Goal: Check status: Check status

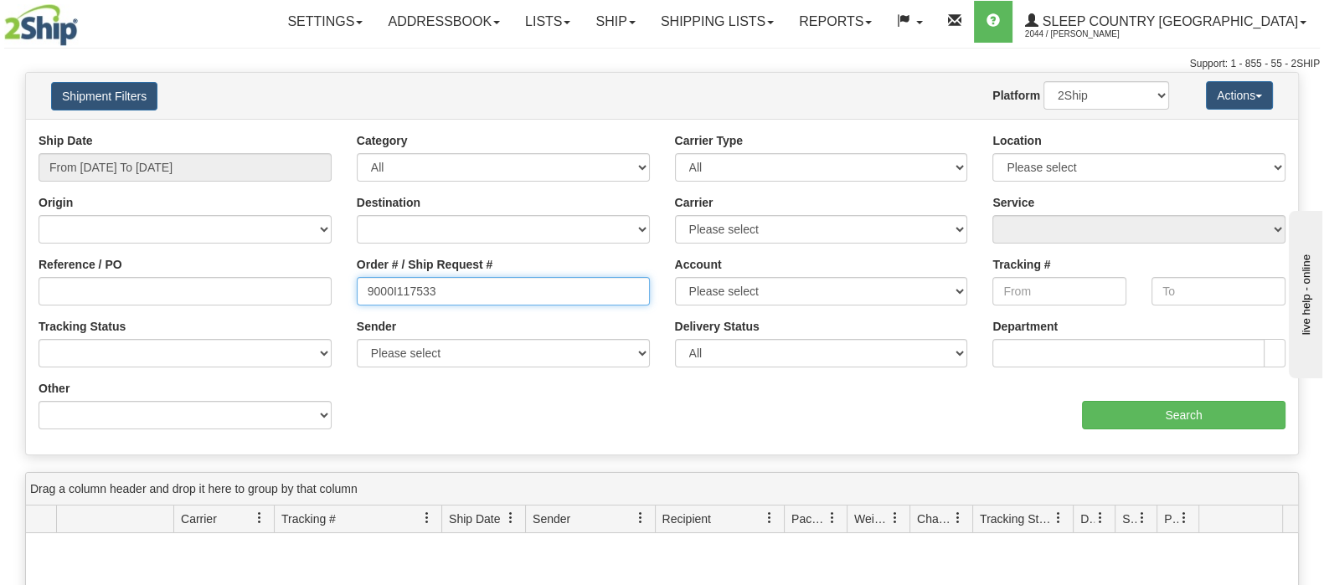
drag, startPoint x: 477, startPoint y: 293, endPoint x: 330, endPoint y: 291, distance: 147.4
click at [330, 132] on div "Reference / PO Order # / Ship Request # 9000I117533 Account Please select Canad…" at bounding box center [662, 132] width 1272 height 0
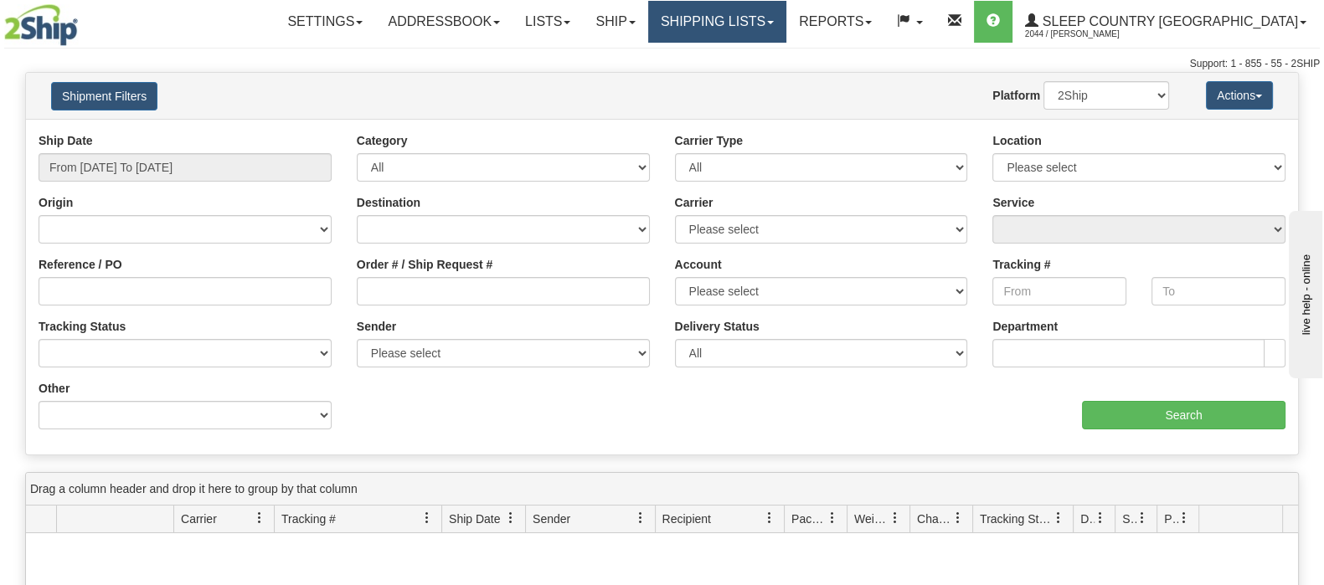
click at [781, 13] on link "Shipping lists" at bounding box center [717, 22] width 138 height 42
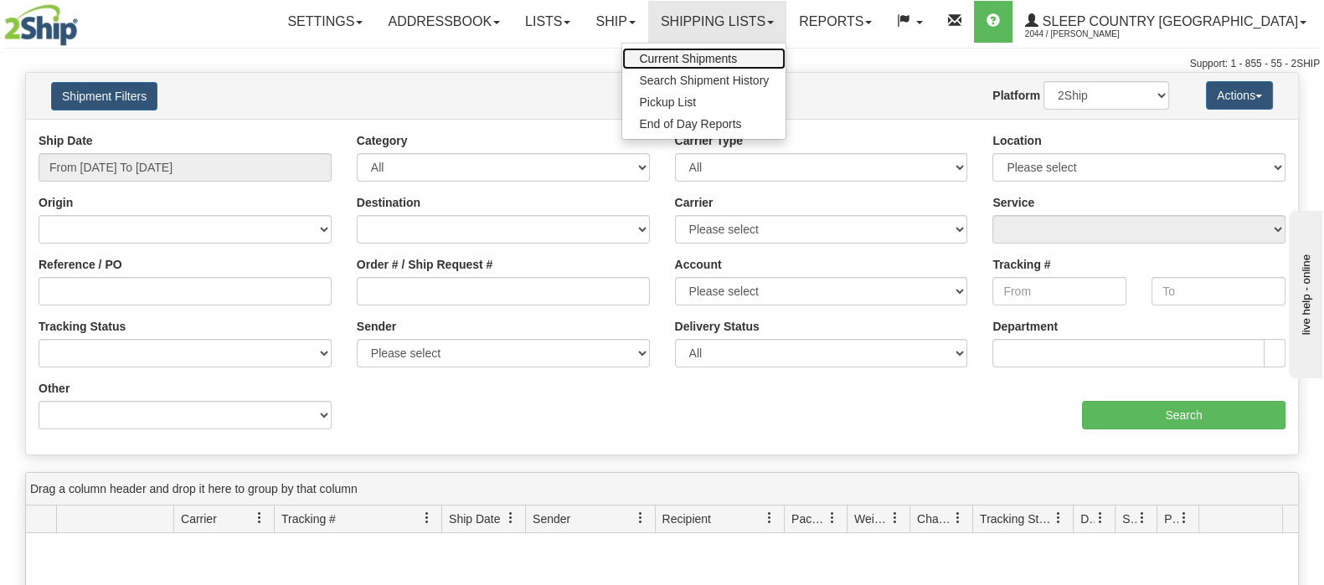
click at [737, 53] on span "Current Shipments" at bounding box center [688, 58] width 98 height 13
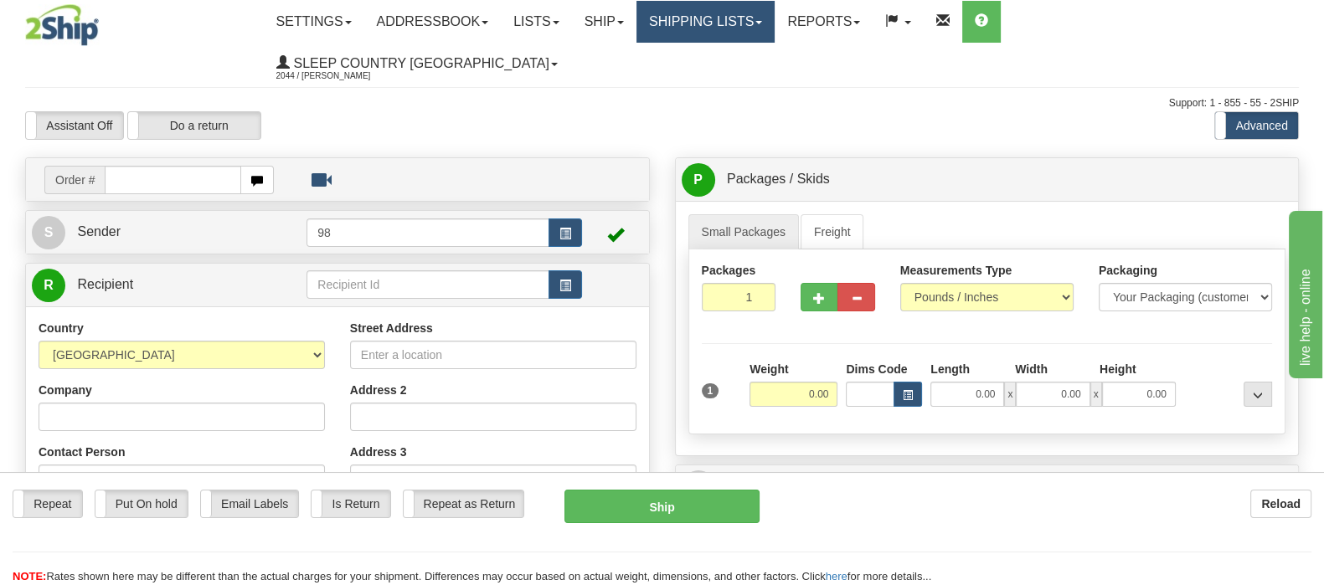
click at [775, 35] on link "Shipping lists" at bounding box center [706, 22] width 138 height 42
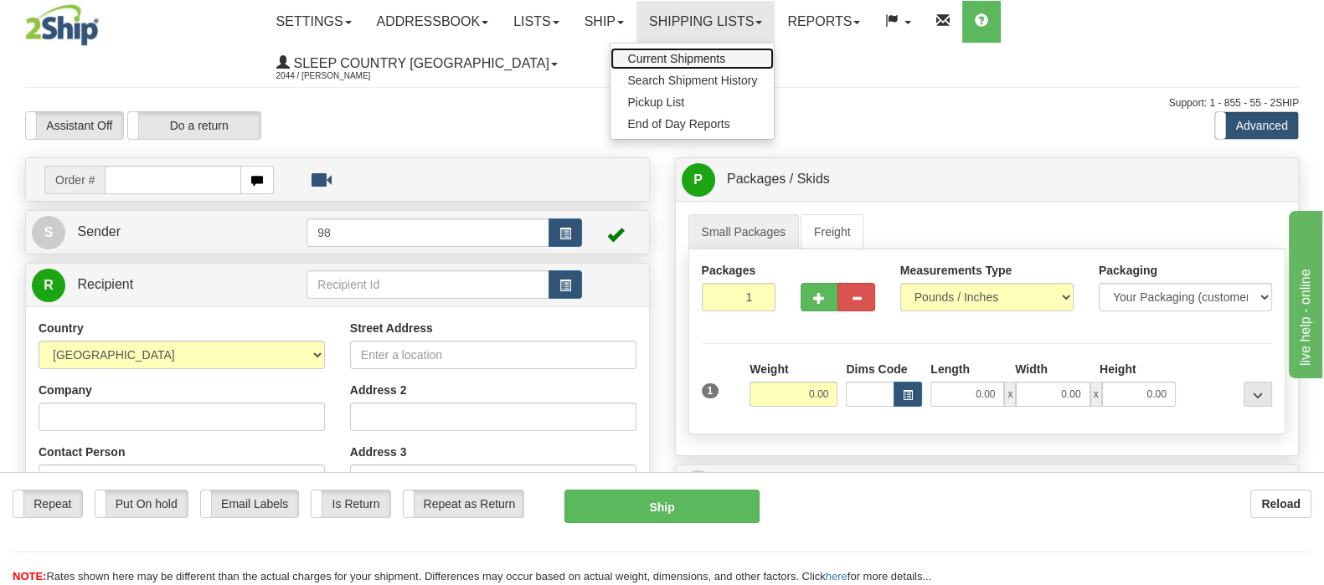
click at [774, 64] on link "Current Shipments" at bounding box center [692, 59] width 163 height 22
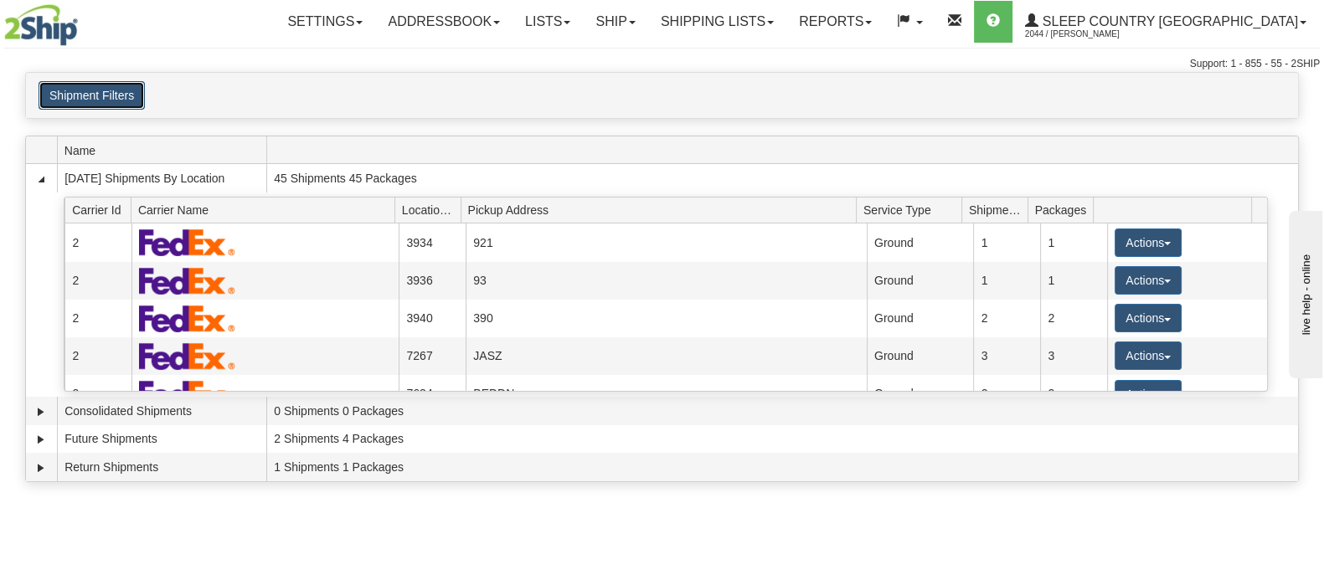
click at [126, 92] on button "Shipment Filters" at bounding box center [92, 95] width 106 height 28
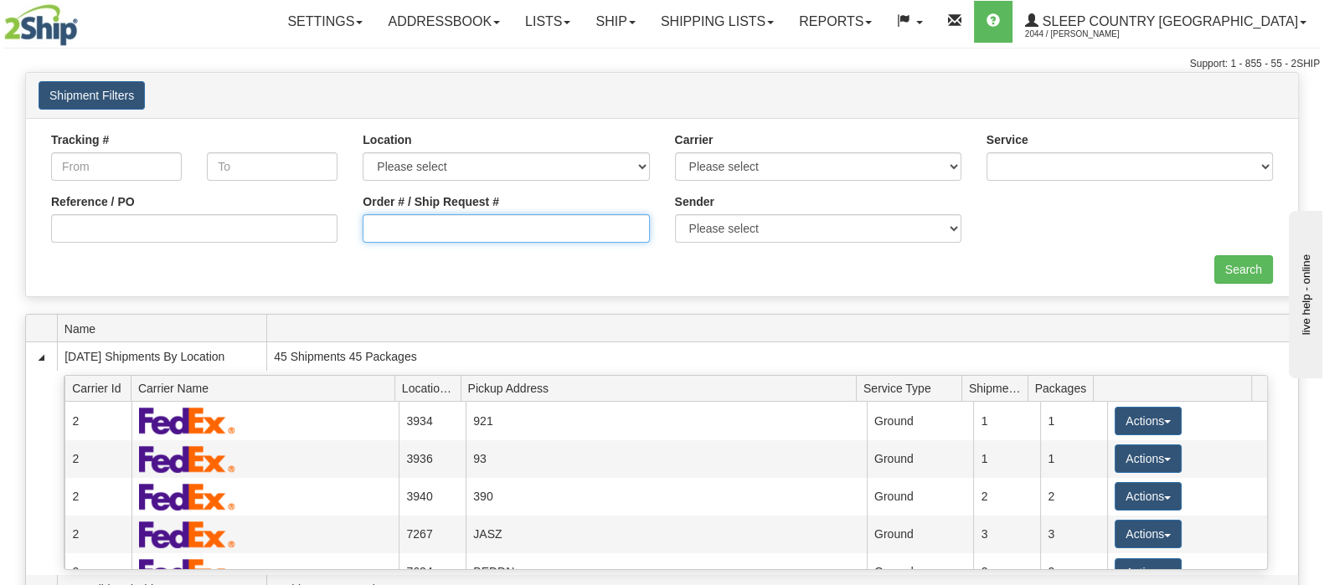
click at [425, 219] on input "Order # / Ship Request #" at bounding box center [506, 228] width 286 height 28
paste input "9000I117533"
type input "9000I117533"
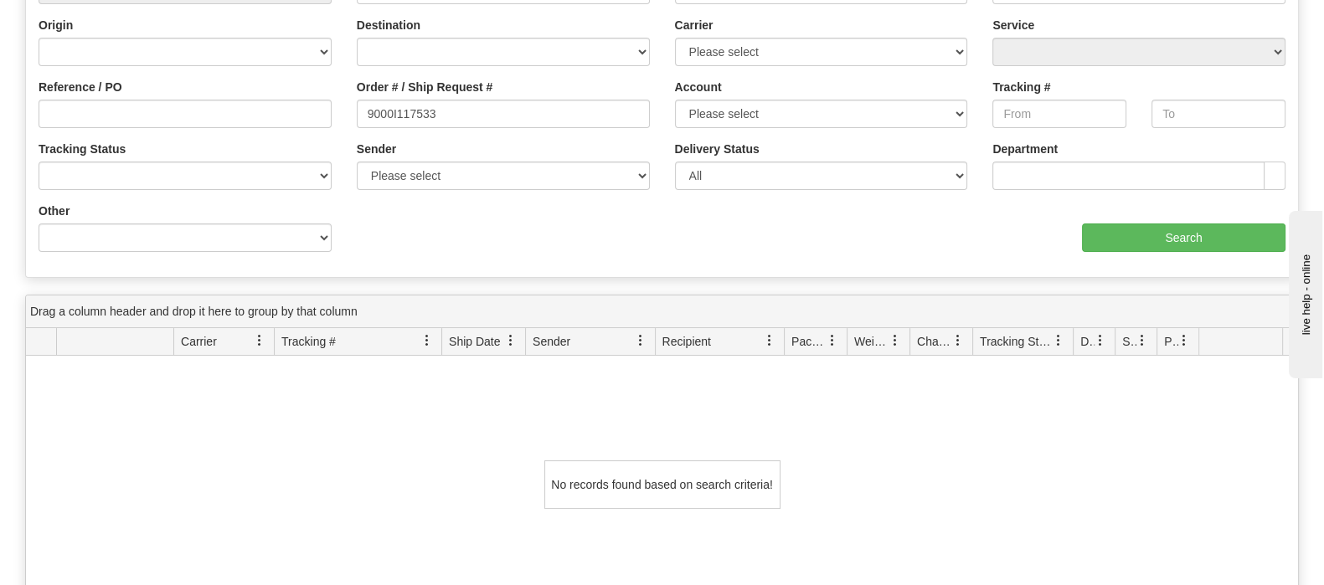
scroll to position [104, 0]
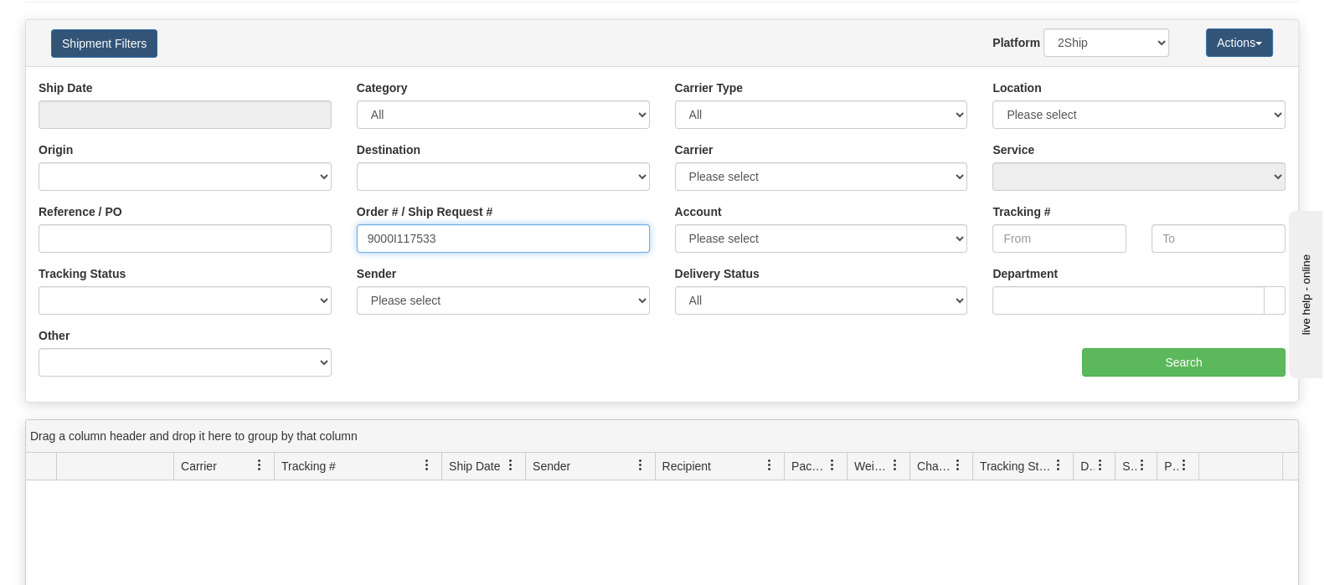
drag, startPoint x: 299, startPoint y: 234, endPoint x: 251, endPoint y: 238, distance: 47.9
click at [250, 80] on div "Reference / PO Order # / Ship Request # 9000I117533 Account Please select Canad…" at bounding box center [662, 80] width 1272 height 0
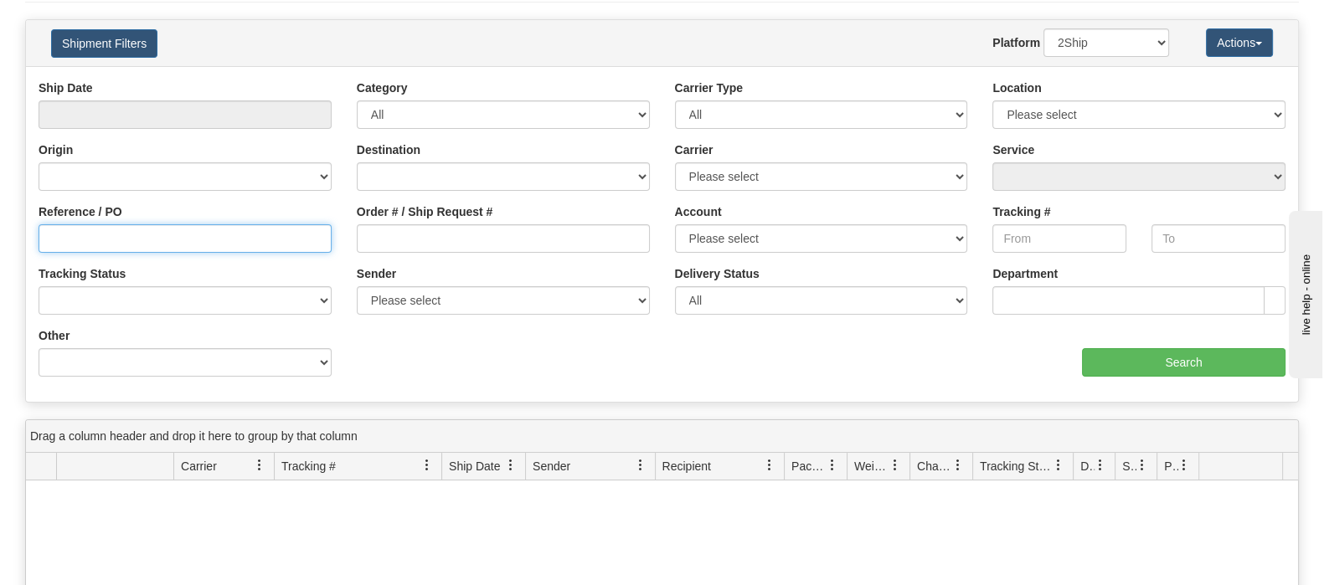
click at [264, 237] on input "Reference / PO" at bounding box center [185, 238] width 293 height 28
paste input "9000I117533"
type input "9000I117533"
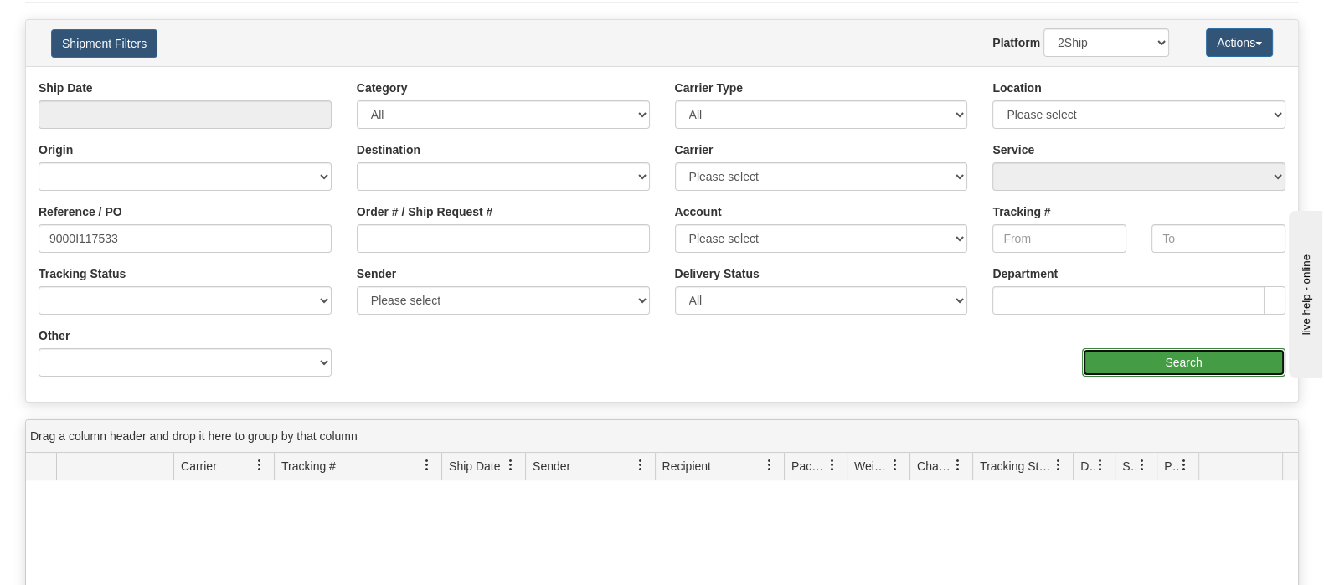
click at [1090, 348] on input "Search" at bounding box center [1184, 362] width 204 height 28
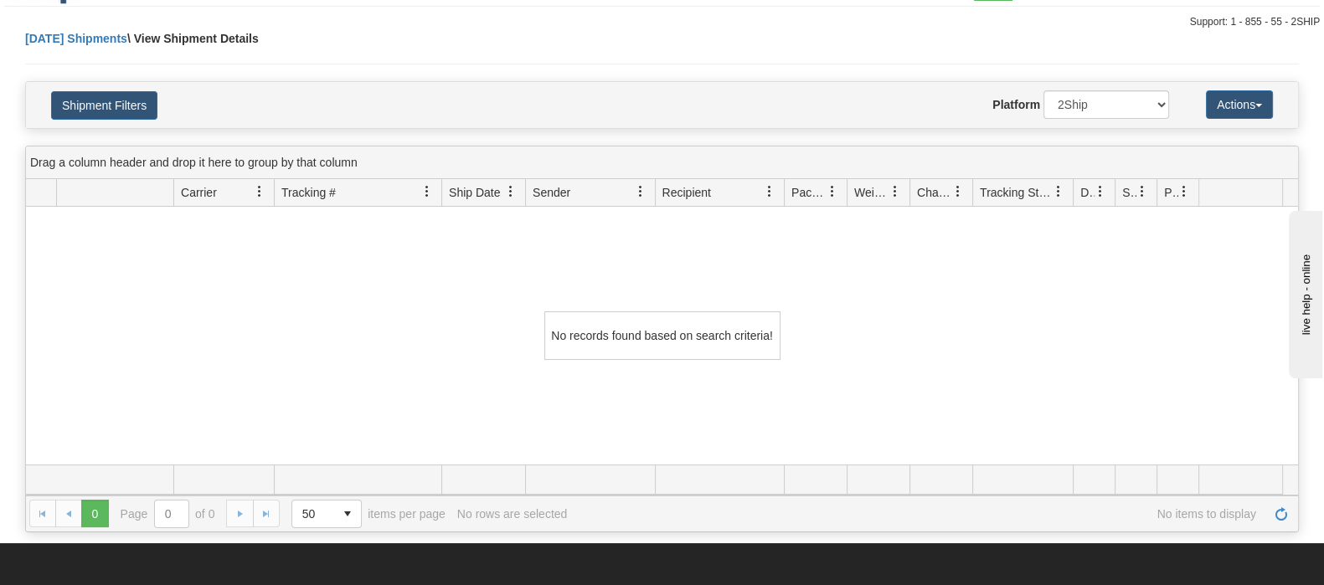
scroll to position [0, 0]
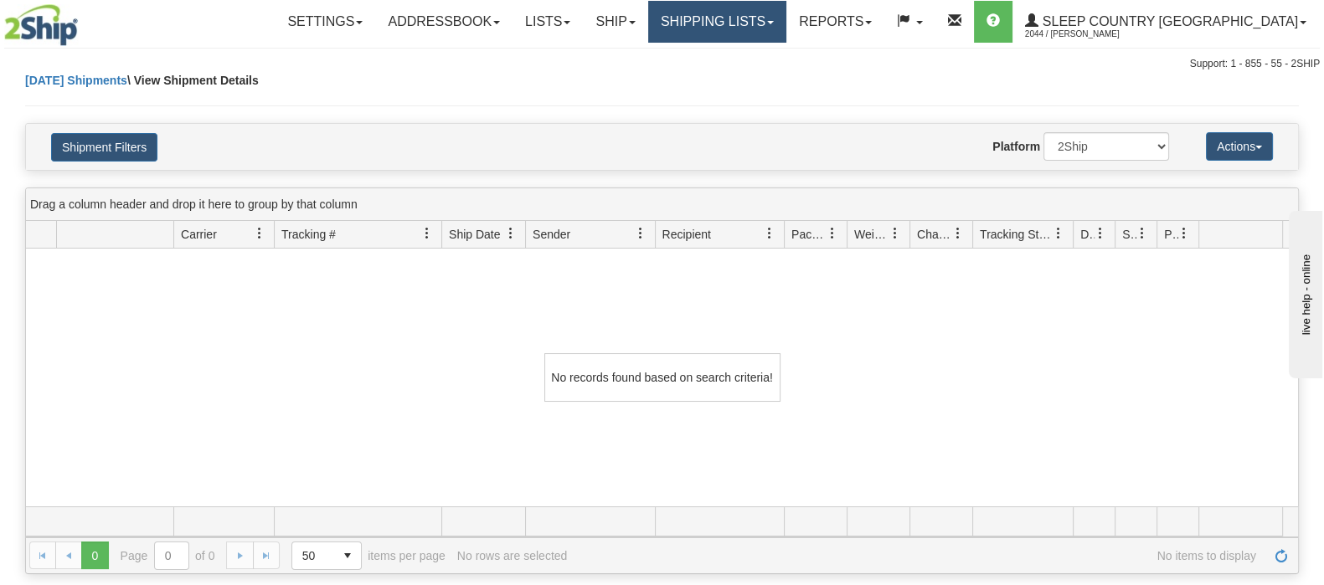
drag, startPoint x: 822, startPoint y: 31, endPoint x: 828, endPoint y: 62, distance: 31.5
click at [786, 33] on link "Shipping lists" at bounding box center [717, 22] width 138 height 42
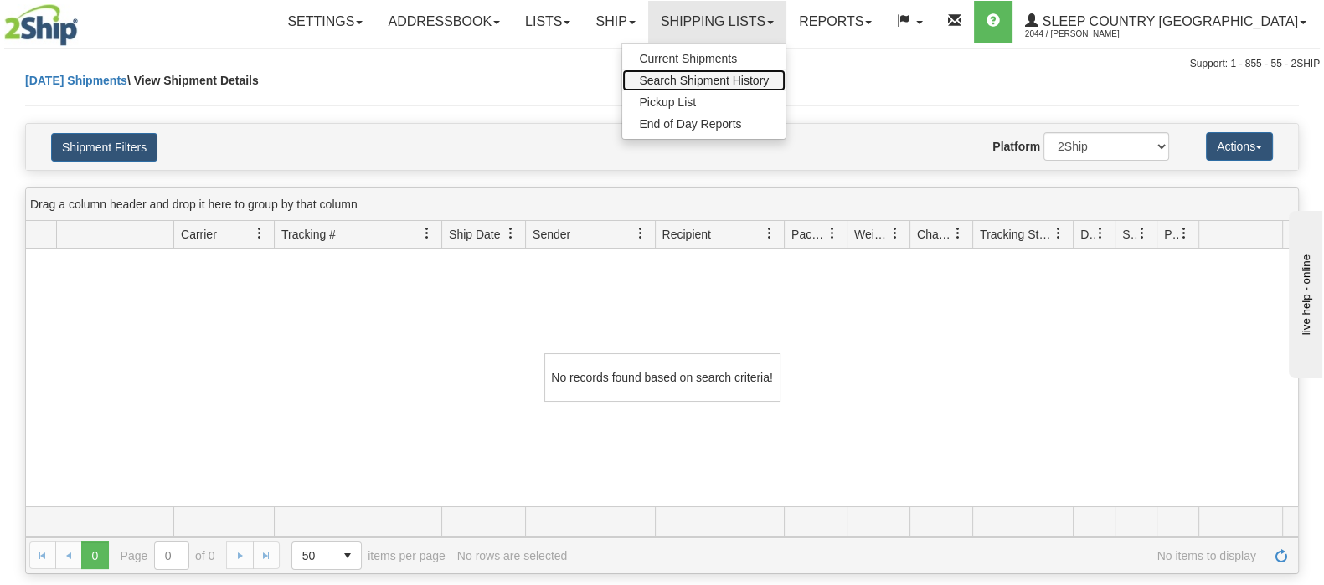
click at [769, 79] on span "Search Shipment History" at bounding box center [704, 80] width 130 height 13
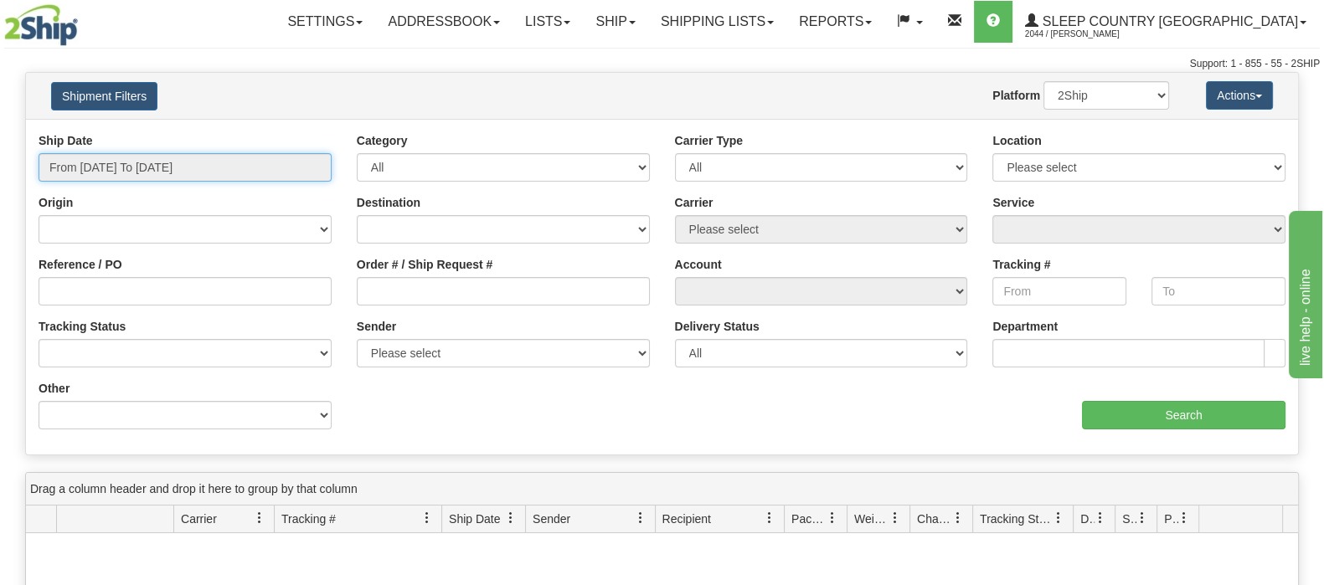
click at [105, 169] on input "From [DATE] To [DATE]" at bounding box center [185, 167] width 293 height 28
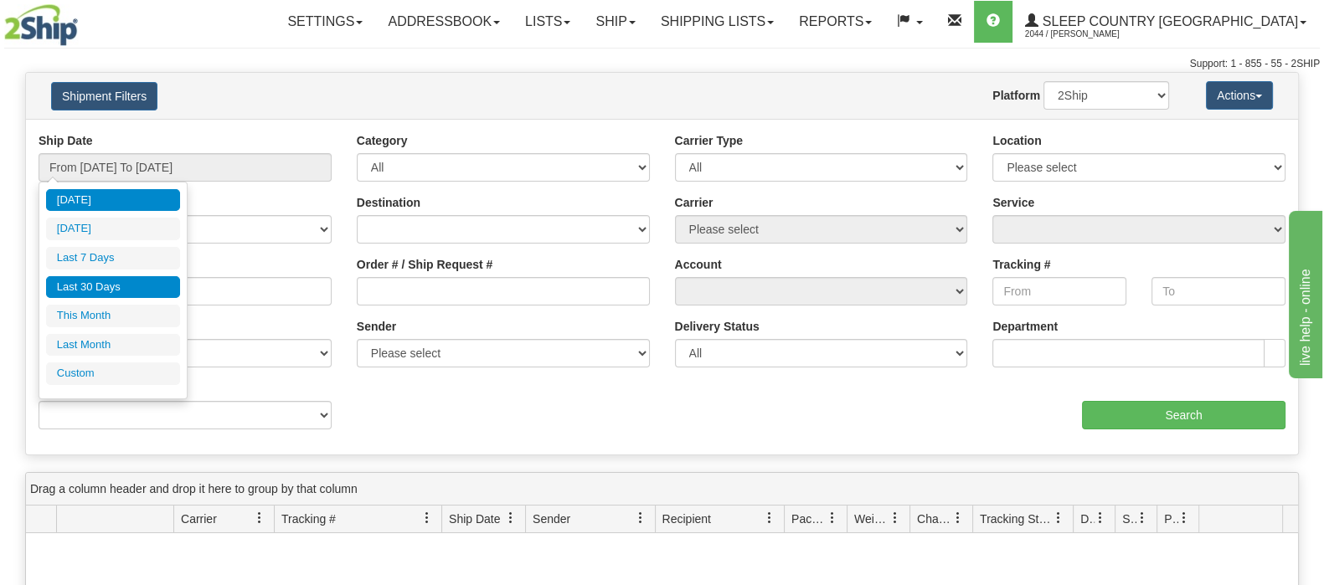
click at [119, 286] on li "Last 30 Days" at bounding box center [113, 287] width 134 height 23
type input "From [DATE] To [DATE]"
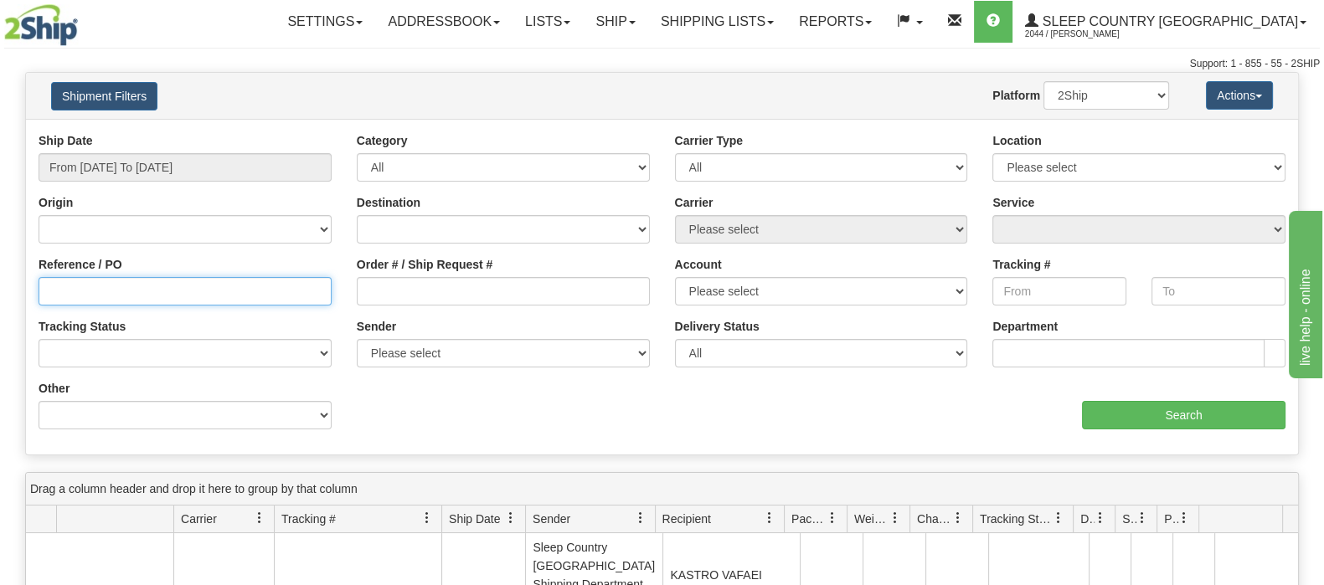
click at [271, 293] on input "Reference / PO" at bounding box center [185, 291] width 293 height 28
paste input "9000I117533"
type input "9000I117533"
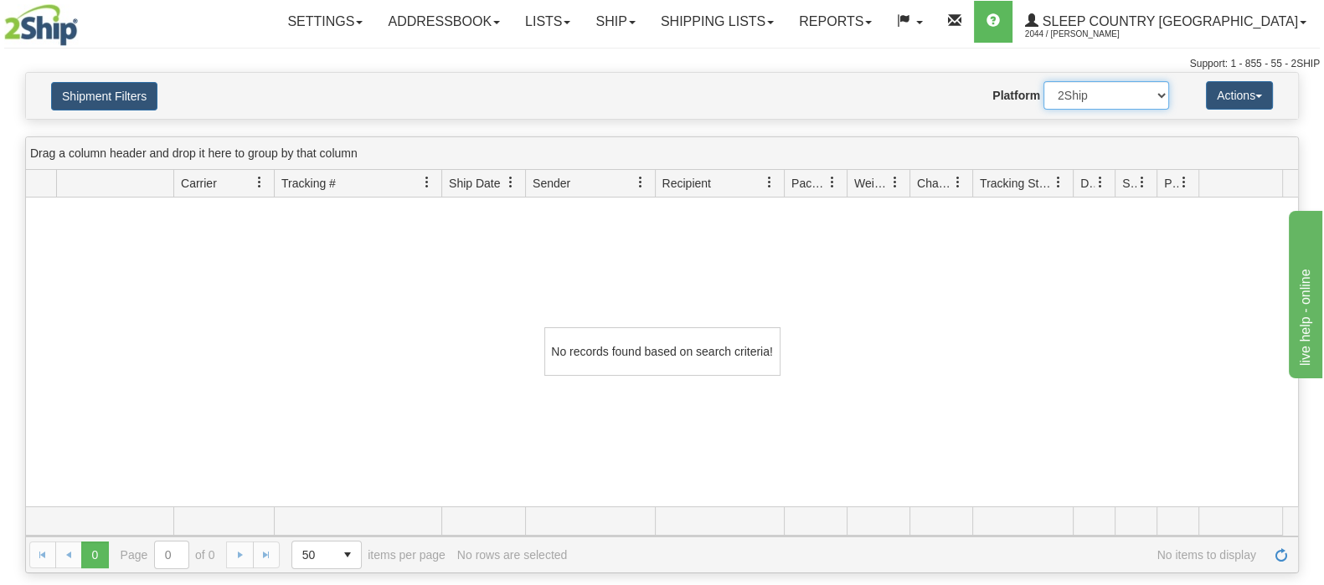
drag, startPoint x: 1059, startPoint y: 96, endPoint x: 1060, endPoint y: 106, distance: 10.2
click at [1059, 96] on select "2Ship Imported" at bounding box center [1107, 95] width 126 height 28
click at [1044, 81] on select "2Ship Imported" at bounding box center [1107, 95] width 126 height 28
click at [120, 106] on button "Shipment Filters" at bounding box center [104, 96] width 106 height 28
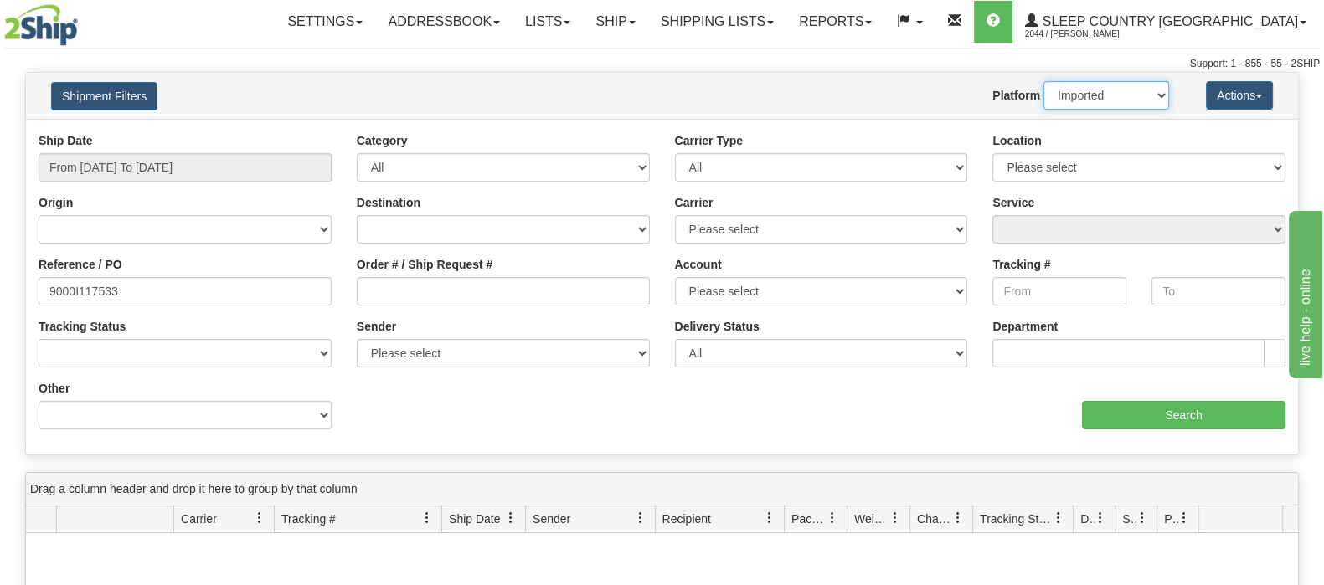
click at [1071, 94] on select "2Ship Imported" at bounding box center [1107, 95] width 126 height 28
select select "0"
click at [1044, 81] on select "2Ship Imported" at bounding box center [1107, 95] width 126 height 28
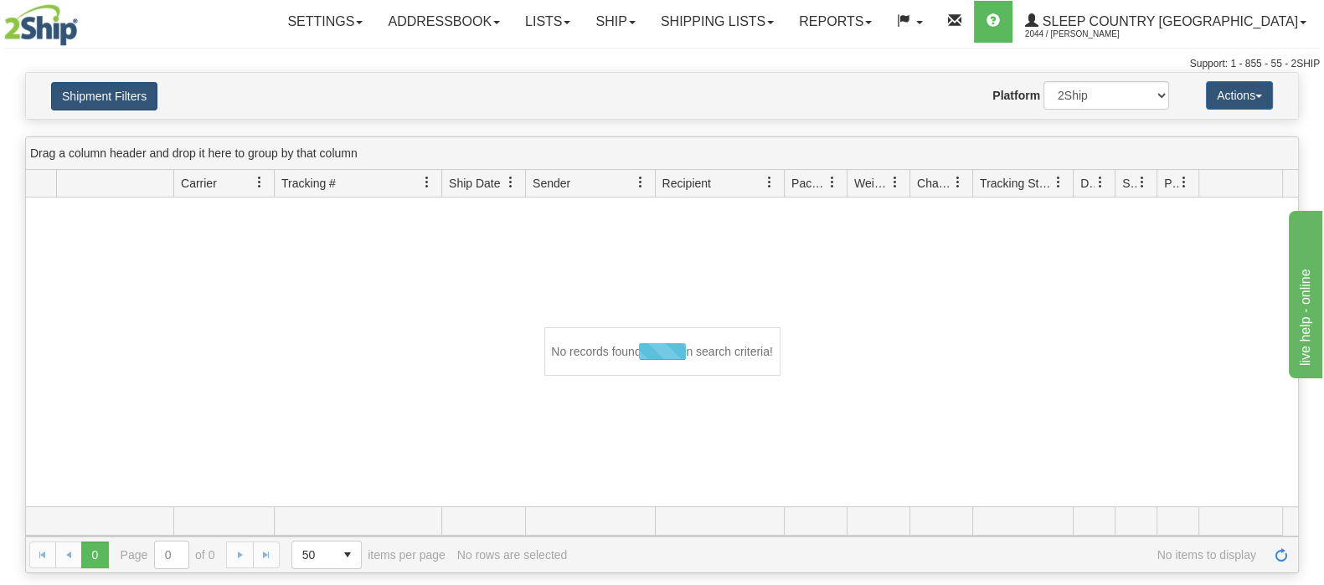
drag, startPoint x: 91, startPoint y: 64, endPoint x: 107, endPoint y: 81, distance: 23.1
click at [91, 65] on div "Support: 1 - 855 - 55 - 2SHIP" at bounding box center [662, 64] width 1316 height 14
click at [121, 96] on button "Shipment Filters" at bounding box center [104, 96] width 106 height 28
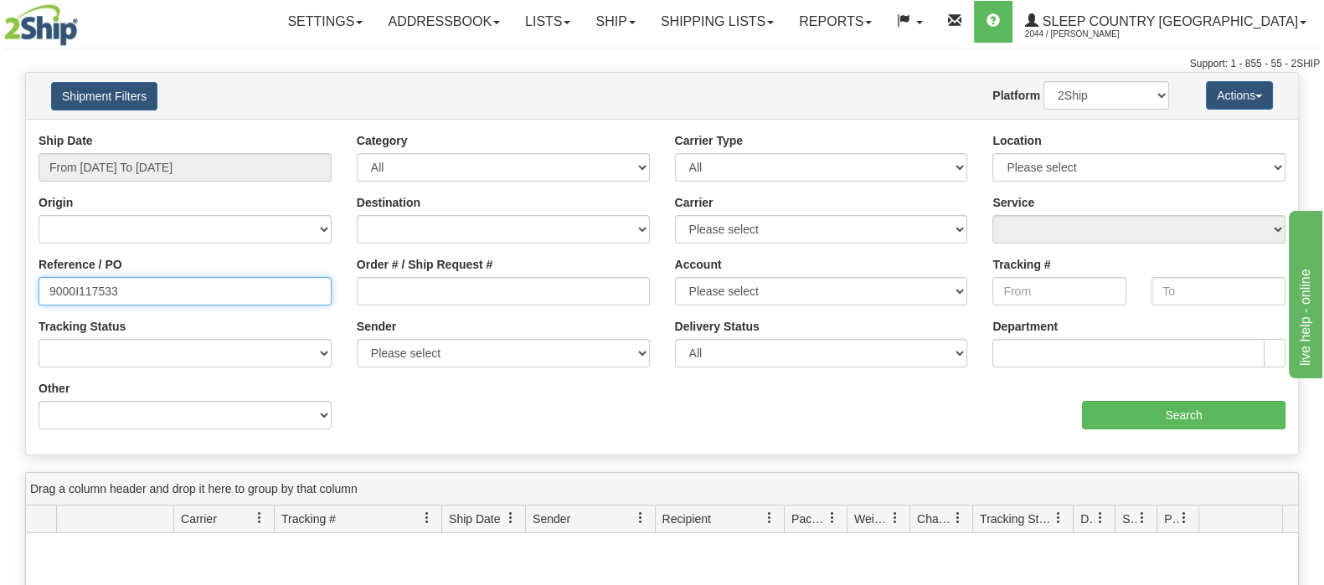
drag, startPoint x: 139, startPoint y: 286, endPoint x: -86, endPoint y: 295, distance: 225.5
click at [0, 295] on html "Upgrade Account Cancel Toggle navigation Settings New Senders" at bounding box center [662, 292] width 1324 height 585
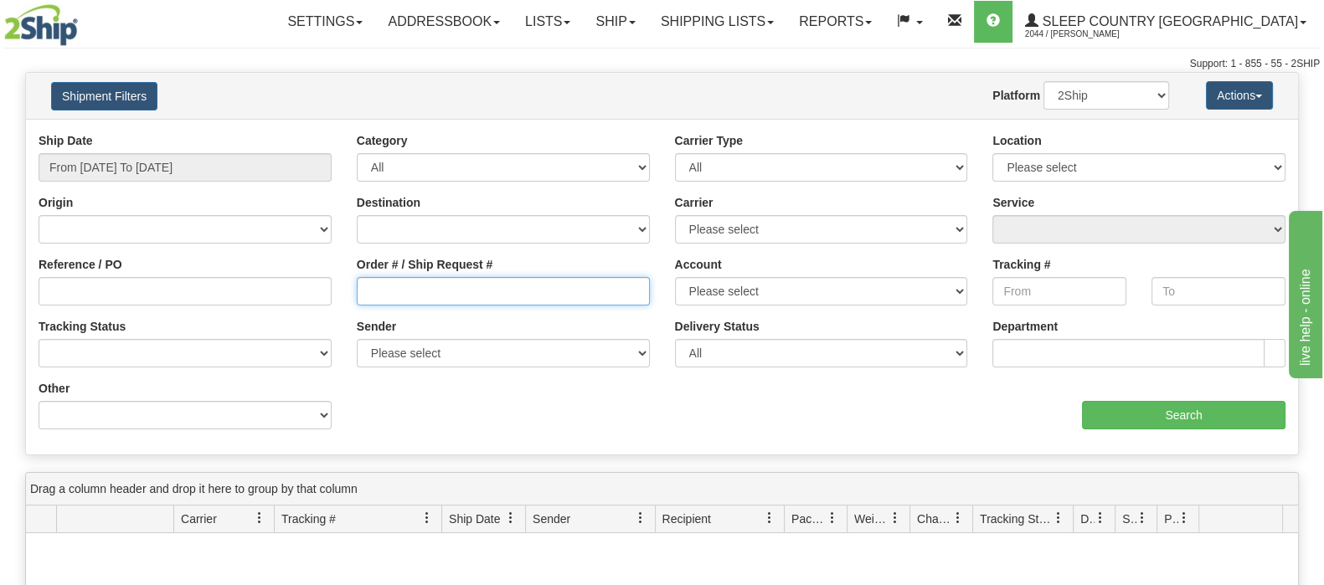
click at [515, 291] on input "Order # / Ship Request #" at bounding box center [503, 291] width 293 height 28
paste input "9000I117533"
type input "9000I117533"
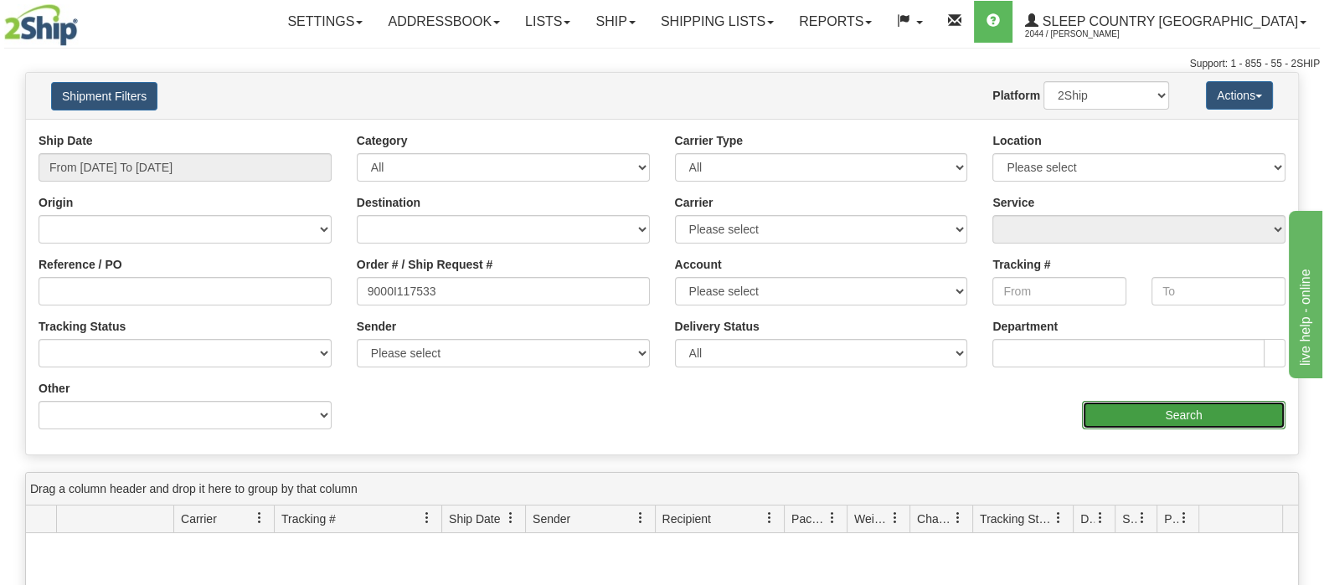
click at [1143, 403] on input "Search" at bounding box center [1184, 415] width 204 height 28
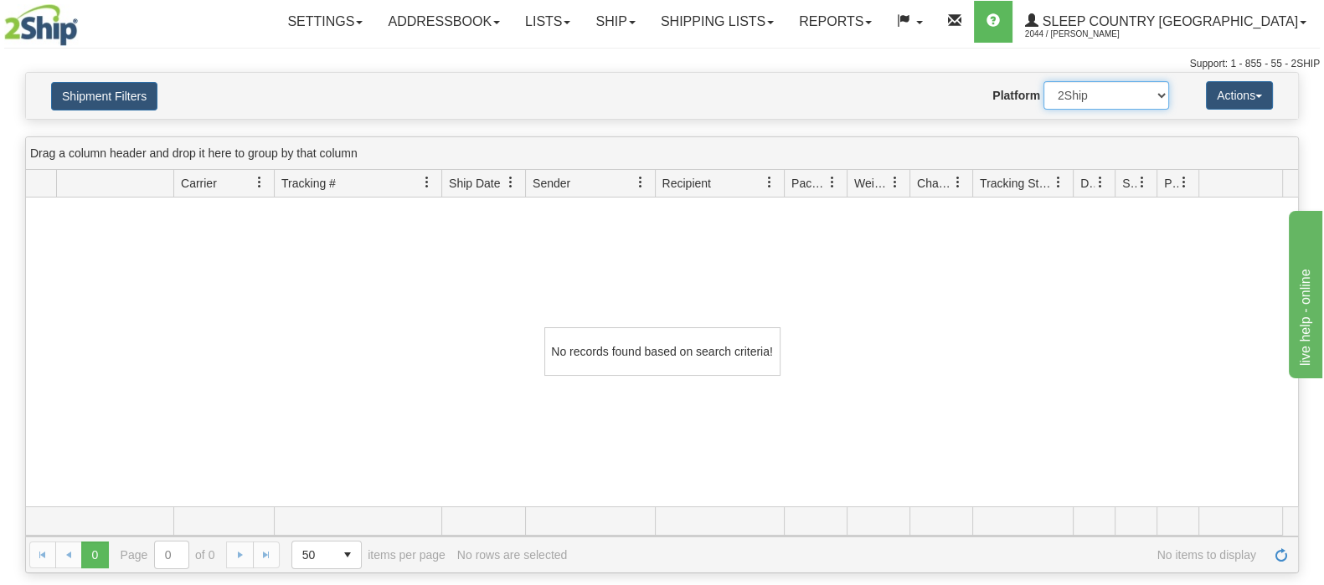
click at [1149, 95] on select "2Ship Imported" at bounding box center [1107, 95] width 126 height 28
click at [1044, 81] on select "2Ship Imported" at bounding box center [1107, 95] width 126 height 28
click at [1055, 92] on select "2Ship Imported" at bounding box center [1107, 95] width 126 height 28
select select "0"
click at [1044, 81] on select "2Ship Imported" at bounding box center [1107, 95] width 126 height 28
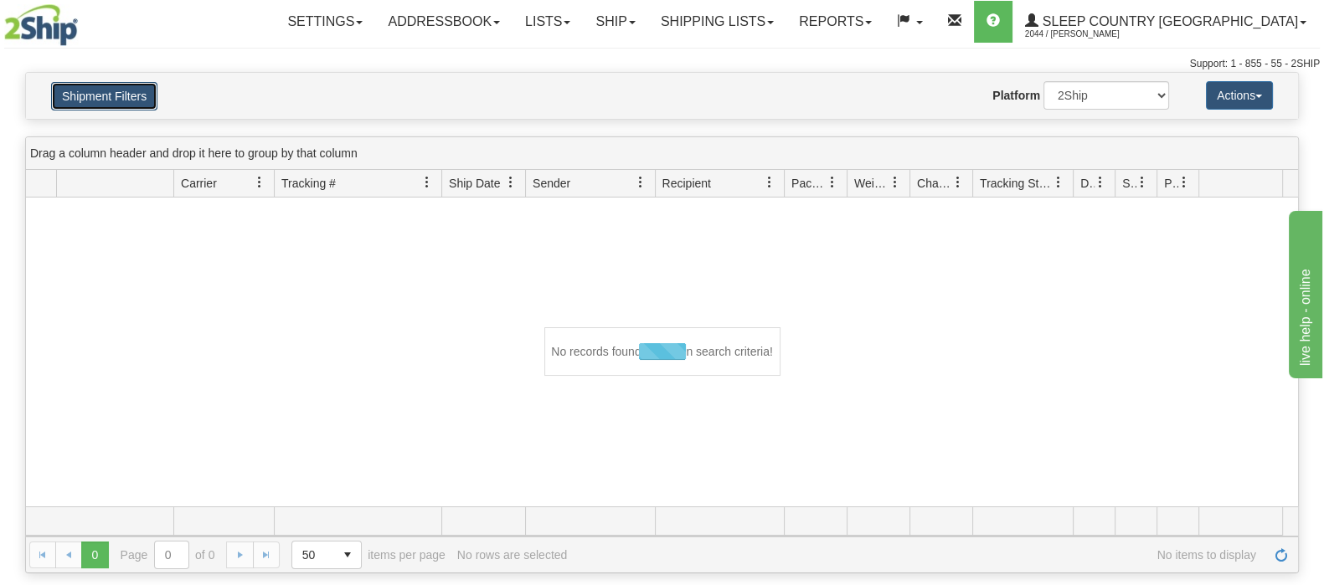
drag, startPoint x: 109, startPoint y: 84, endPoint x: 114, endPoint y: 91, distance: 9.1
click at [109, 85] on button "Shipment Filters" at bounding box center [104, 96] width 106 height 28
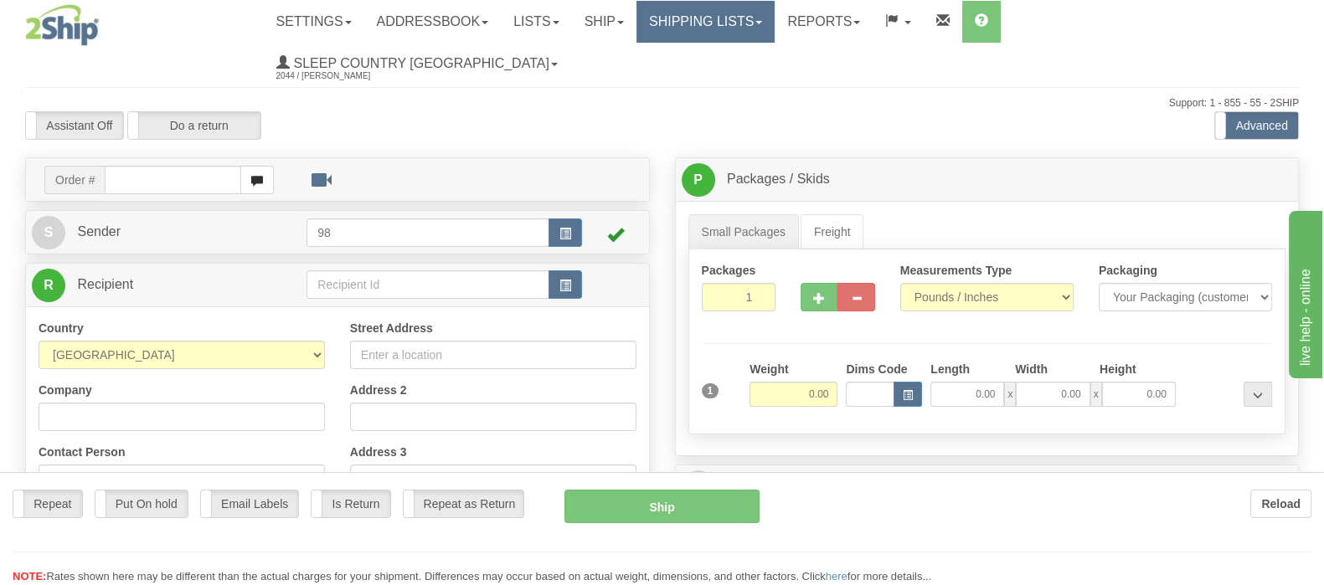
click at [812, 22] on div "Toggle navigation Settings Shipping Preferences Fields Preferences New" at bounding box center [662, 491] width 1324 height 982
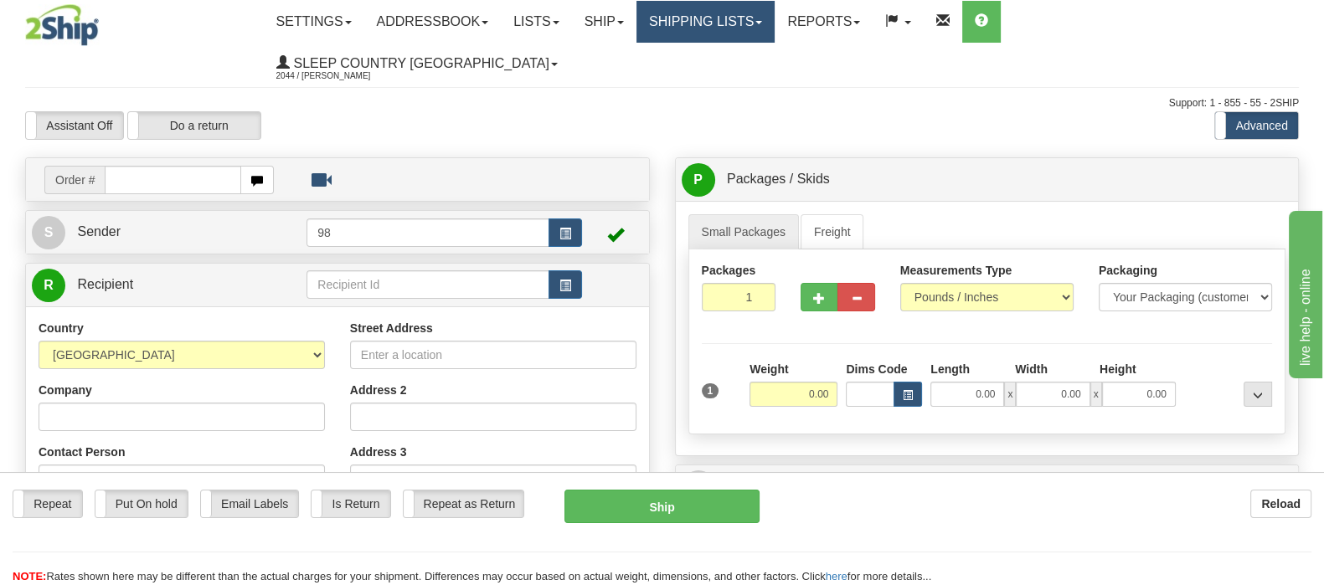
click at [775, 23] on link "Shipping lists" at bounding box center [706, 22] width 138 height 42
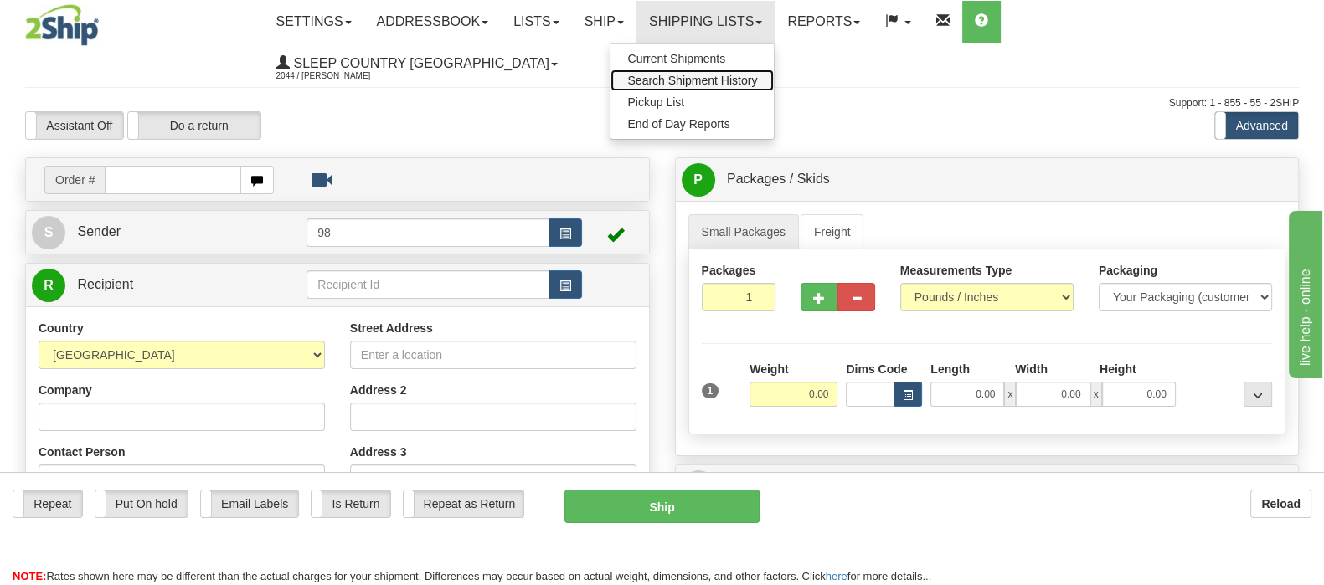
drag, startPoint x: 802, startPoint y: 72, endPoint x: 670, endPoint y: 204, distance: 186.6
click at [757, 74] on span "Search Shipment History" at bounding box center [692, 80] width 130 height 13
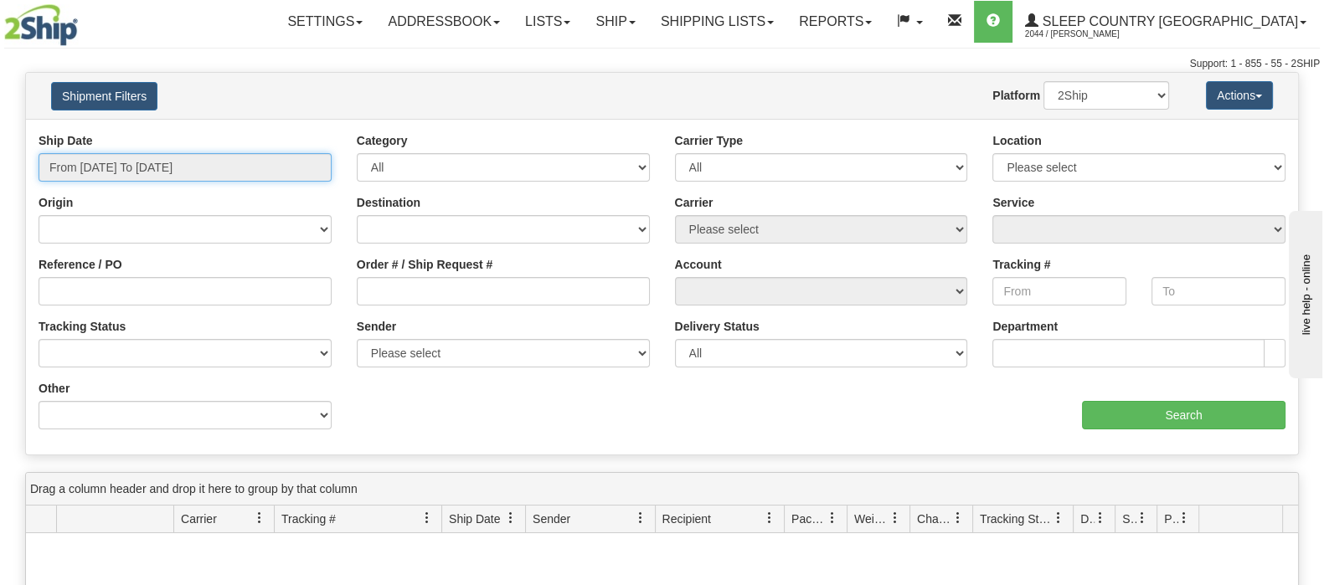
click at [197, 172] on input "From [DATE] To [DATE]" at bounding box center [185, 167] width 293 height 28
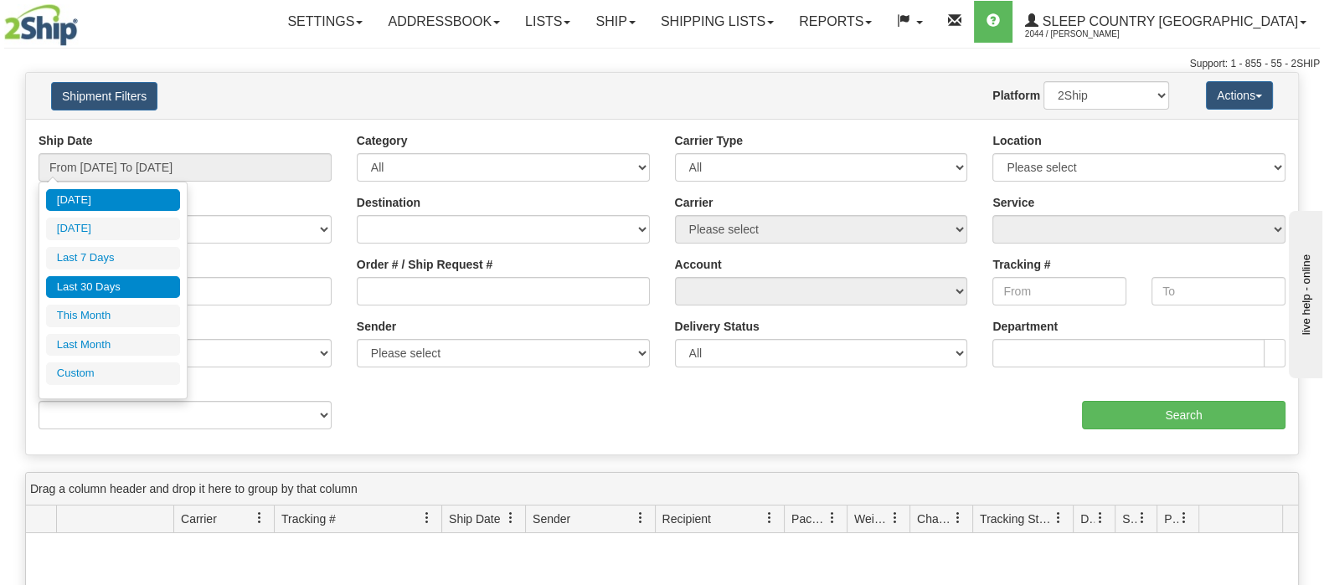
click at [142, 282] on li "Last 30 Days" at bounding box center [113, 287] width 134 height 23
type input "From [DATE] To [DATE]"
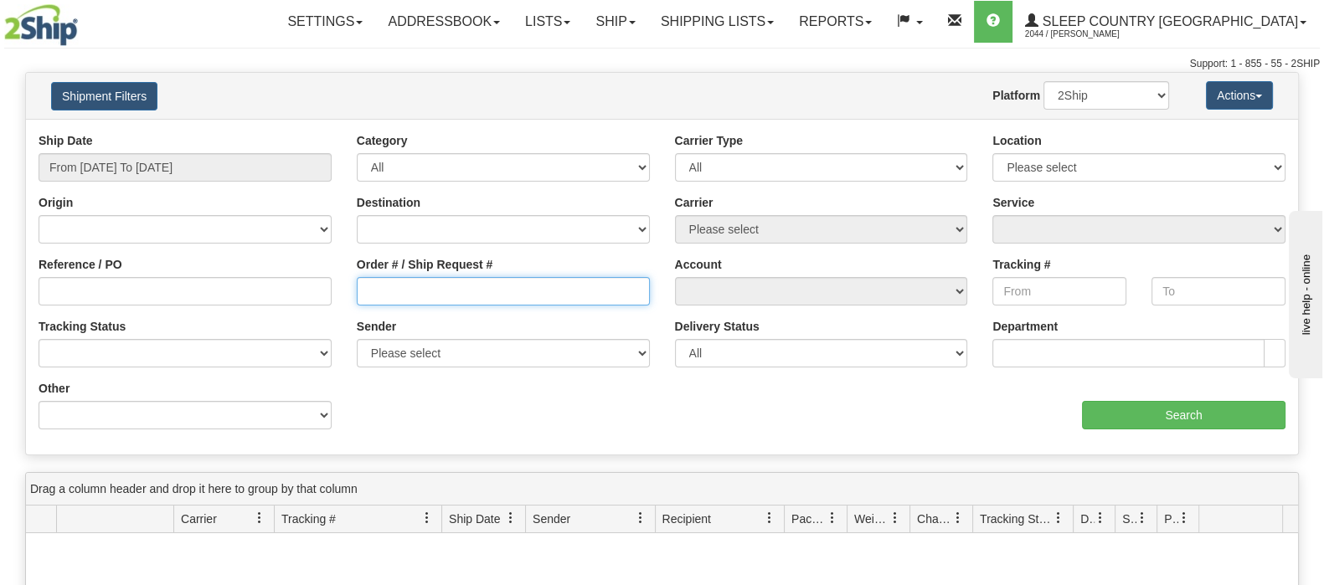
drag, startPoint x: 418, startPoint y: 279, endPoint x: 426, endPoint y: 281, distance: 8.5
click at [418, 279] on input "Order # / Ship Request #" at bounding box center [503, 291] width 293 height 28
paste input "9002I040153"
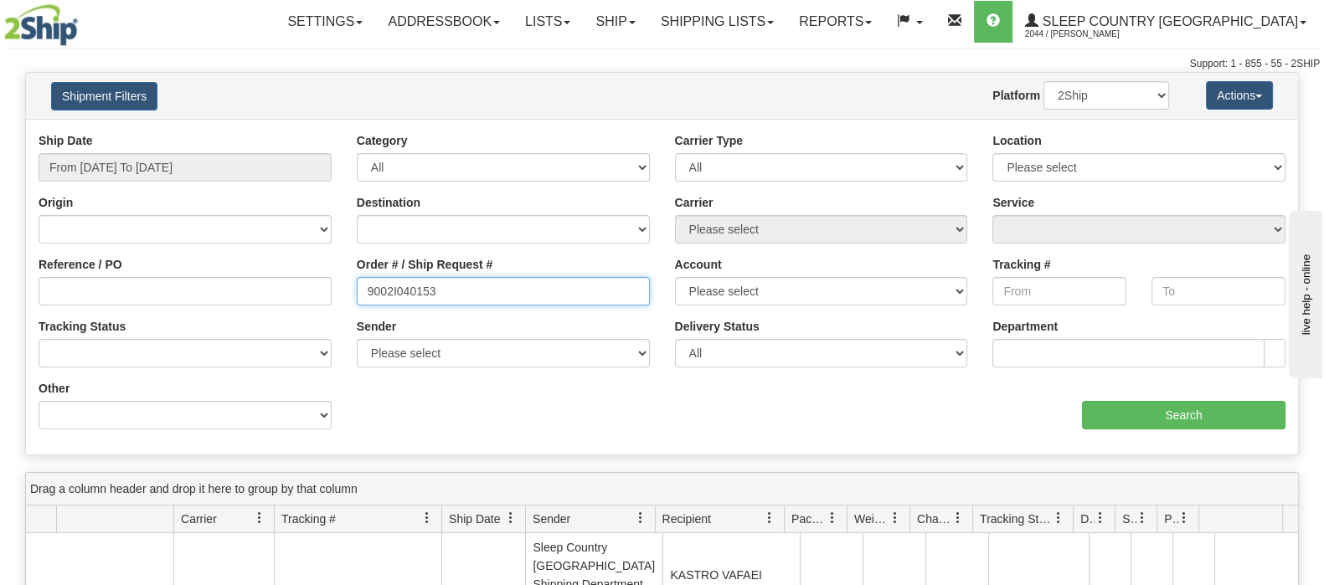
type input "9002I040153"
click at [1182, 399] on div "aaa Search" at bounding box center [981, 404] width 637 height 49
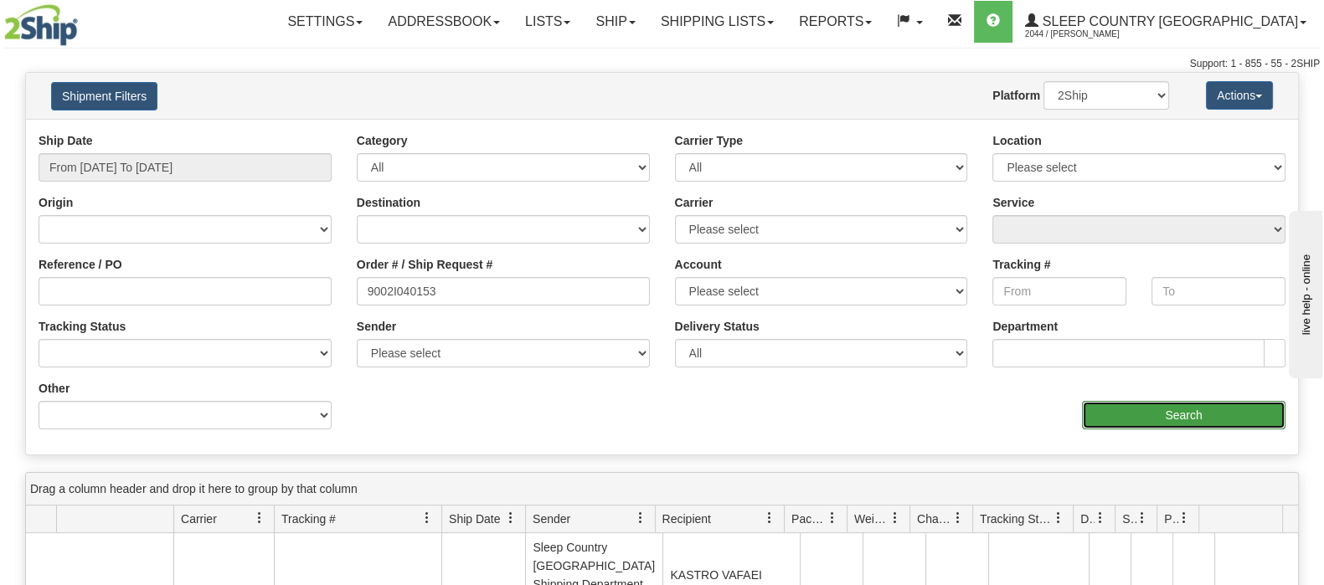
click at [1176, 412] on input "Search" at bounding box center [1184, 415] width 204 height 28
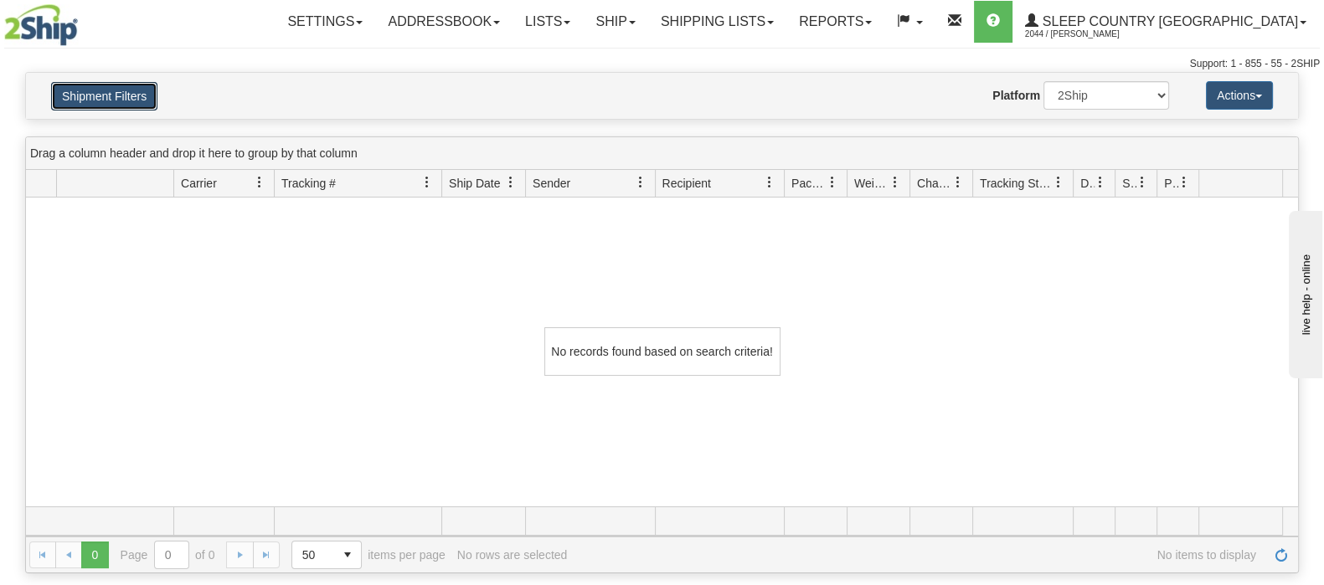
drag, startPoint x: 109, startPoint y: 97, endPoint x: 182, endPoint y: 90, distance: 73.3
click at [109, 97] on button "Shipment Filters" at bounding box center [104, 96] width 106 height 28
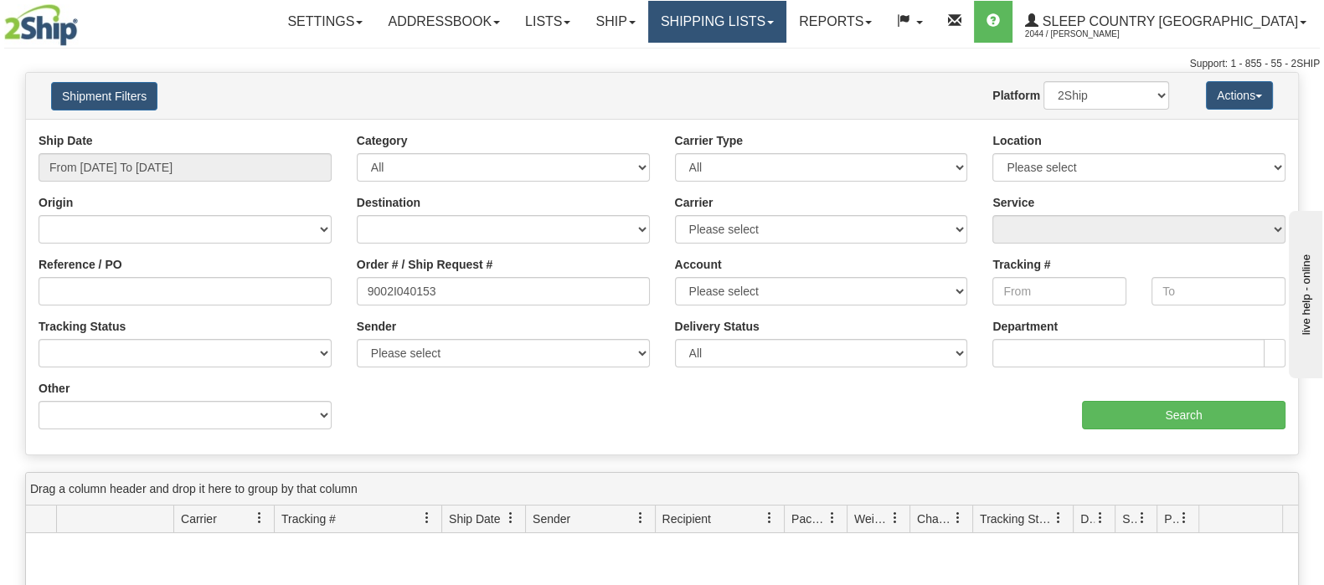
click at [783, 39] on link "Shipping lists" at bounding box center [717, 22] width 138 height 42
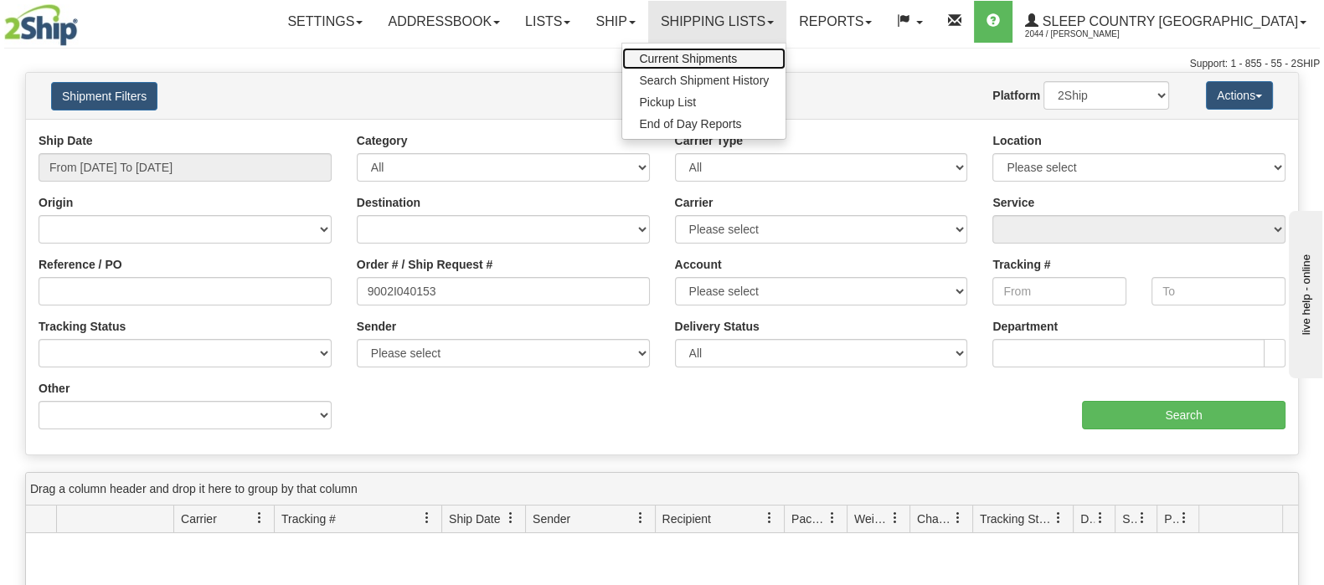
click at [783, 49] on link "Current Shipments" at bounding box center [703, 59] width 163 height 22
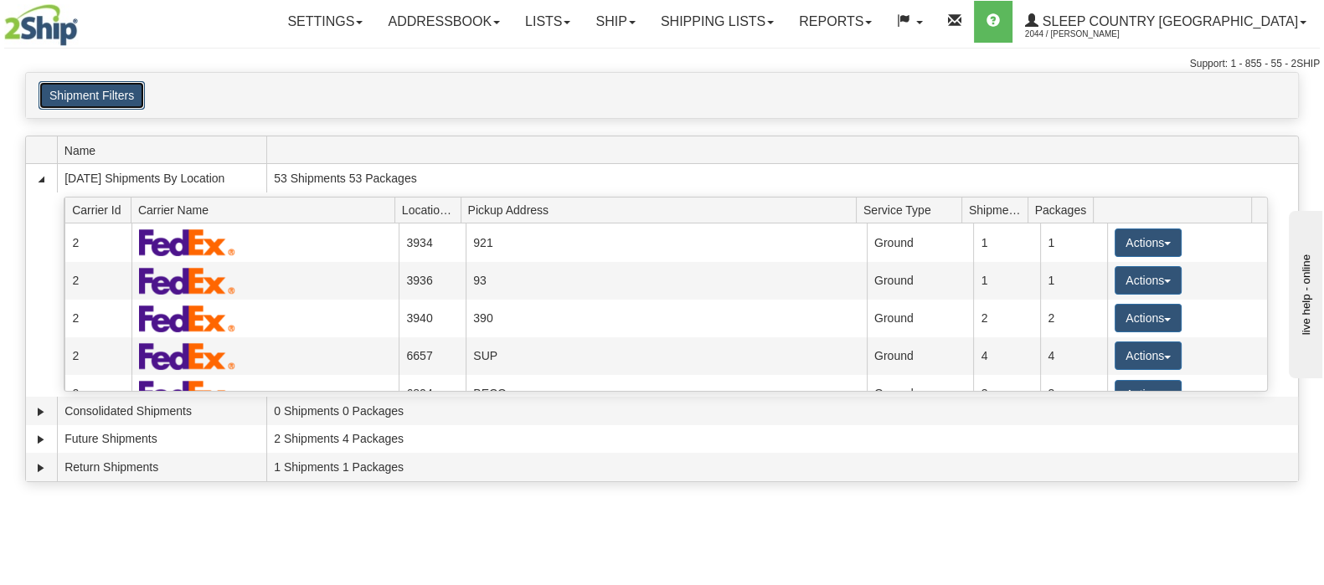
click at [69, 101] on button "Shipment Filters" at bounding box center [92, 95] width 106 height 28
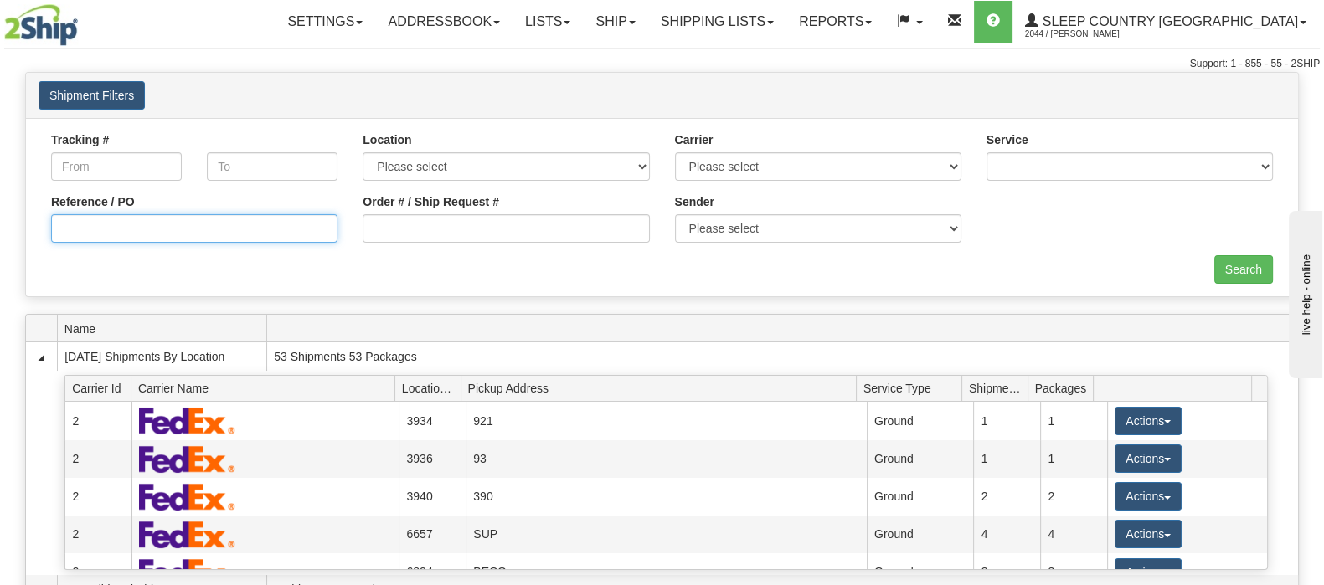
click at [234, 228] on input "Reference / PO" at bounding box center [194, 228] width 286 height 28
paste input "9002I040153"
type input "9002I040153"
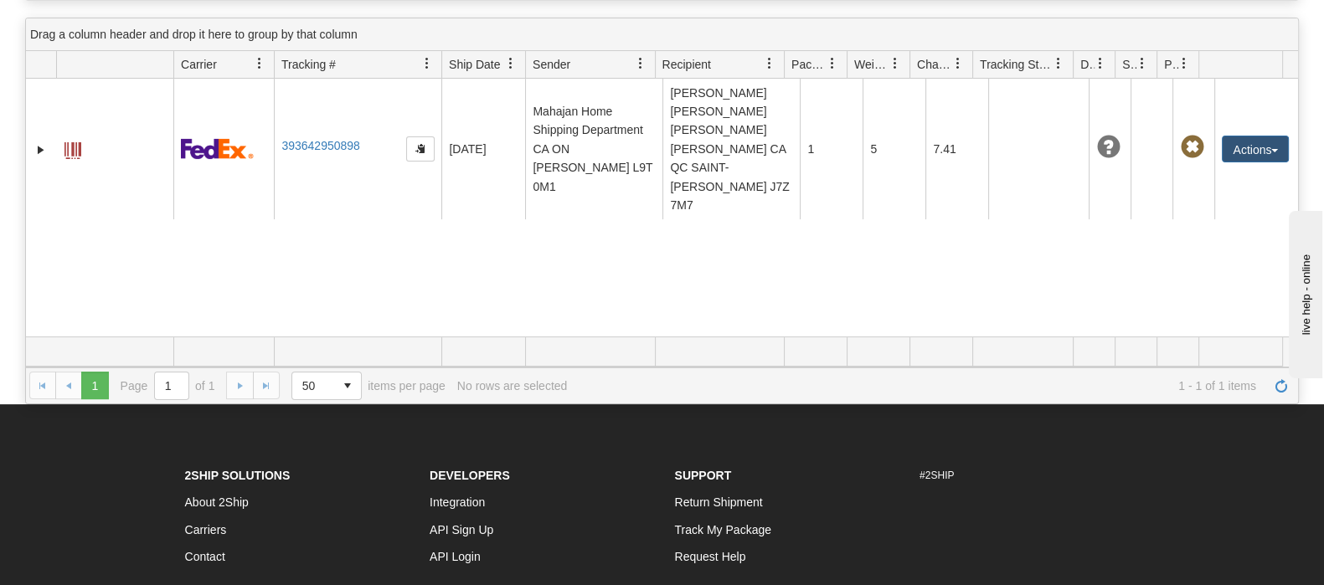
scroll to position [353, 0]
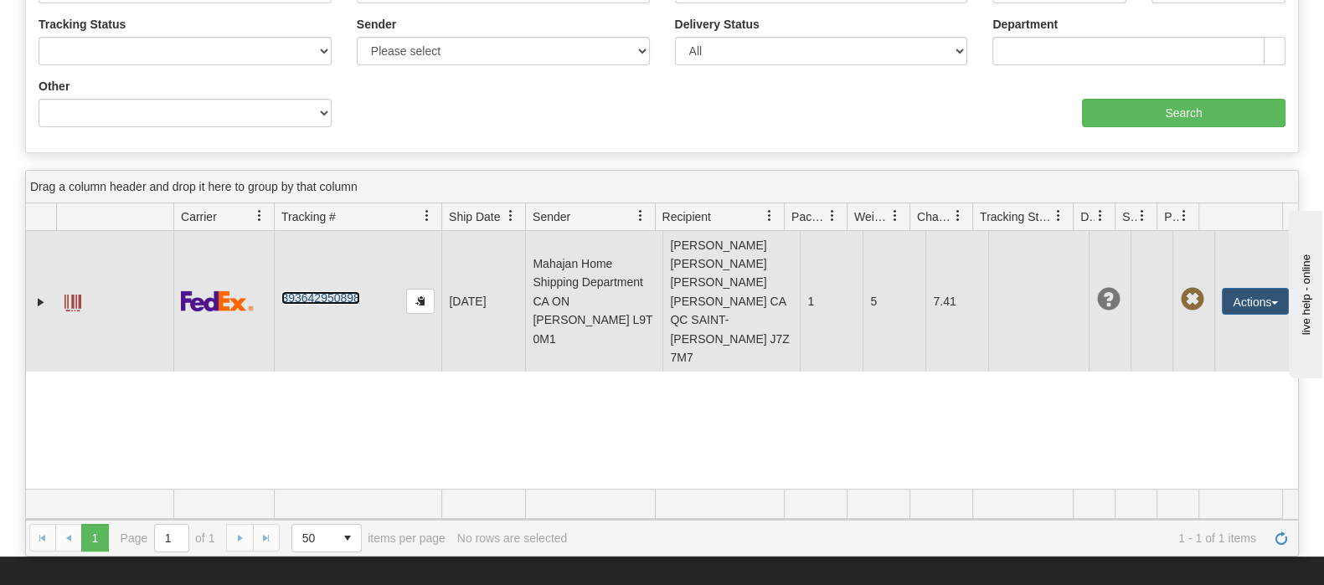
click at [338, 291] on link "393642950898" at bounding box center [320, 297] width 78 height 13
